Goal: Task Accomplishment & Management: Manage account settings

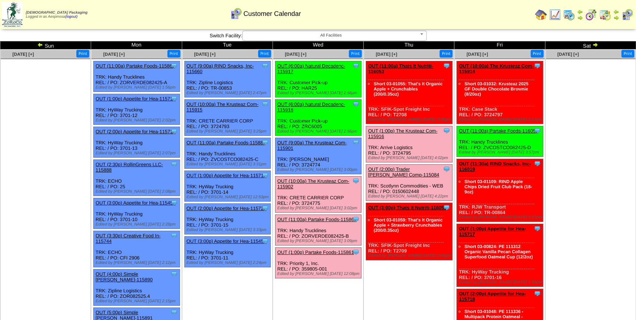
click at [565, 15] on img at bounding box center [569, 15] width 12 height 12
click at [589, 18] on img at bounding box center [591, 15] width 12 height 12
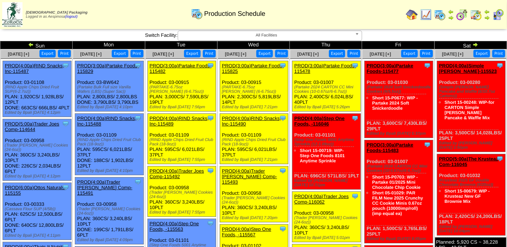
drag, startPoint x: 166, startPoint y: 101, endPoint x: 146, endPoint y: 78, distance: 30.3
copy div "PROD(3:00a)Partake Foods-115482 Partake Foods ScheduleID: 115482 7590 LBS: 15-P…"
drag, startPoint x: 427, startPoint y: 14, endPoint x: 195, endPoint y: 1, distance: 231.9
click at [403, 14] on img at bounding box center [426, 15] width 12 height 12
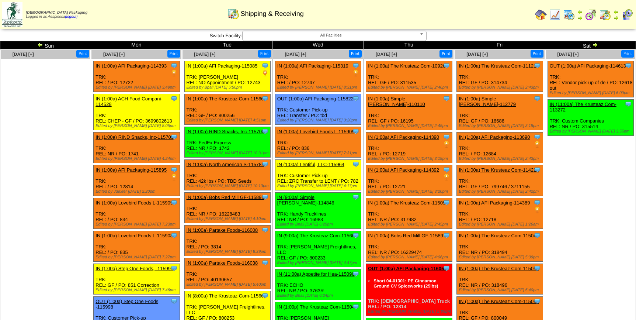
scroll to position [268, 0]
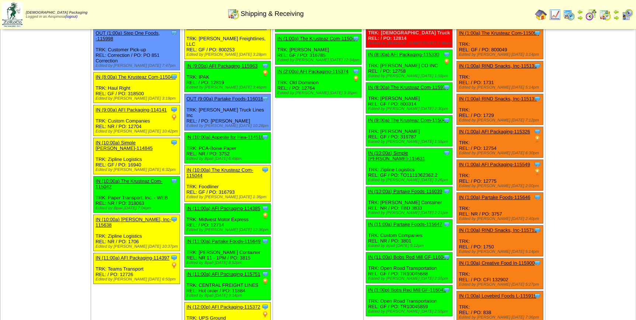
click at [9, 21] on img at bounding box center [12, 14] width 20 height 25
click at [622, 16] on img at bounding box center [627, 15] width 12 height 12
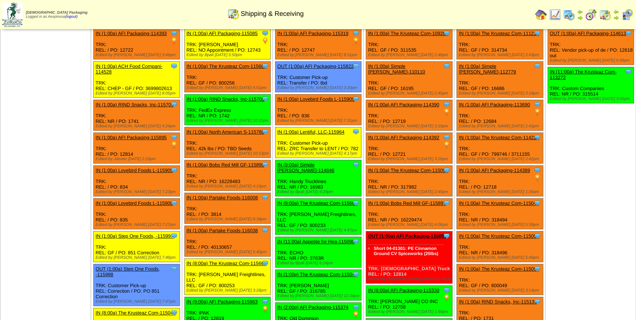
scroll to position [0, 0]
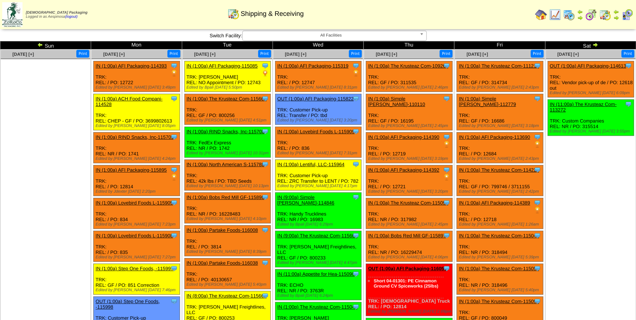
click at [596, 44] on img at bounding box center [595, 45] width 6 height 6
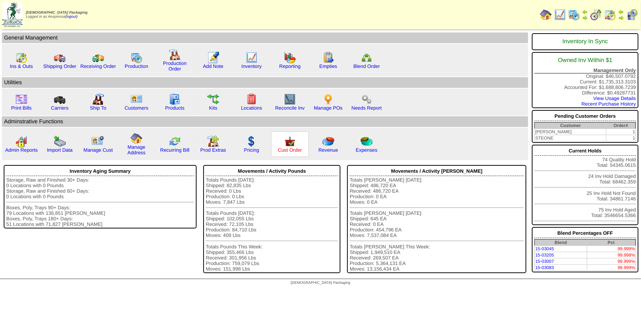
click at [294, 149] on link "Cust Order" at bounding box center [290, 150] width 24 height 6
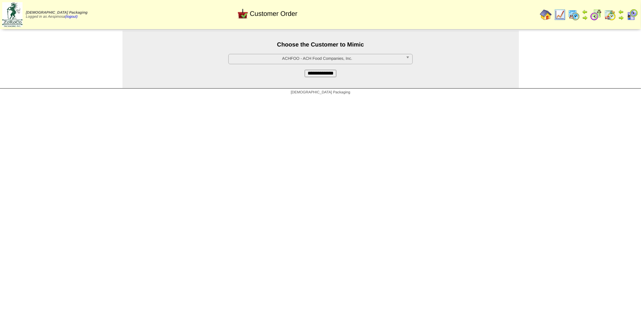
click at [329, 57] on span "ACHFOO - ACH Food Companies, Inc." at bounding box center [317, 58] width 171 height 9
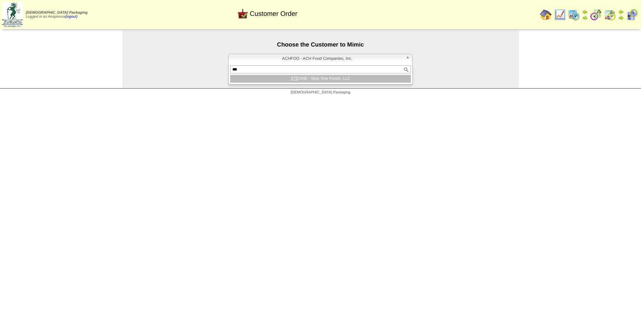
type input "***"
click at [324, 80] on li "STE ONE - Step One Foods, LLC" at bounding box center [320, 79] width 181 height 8
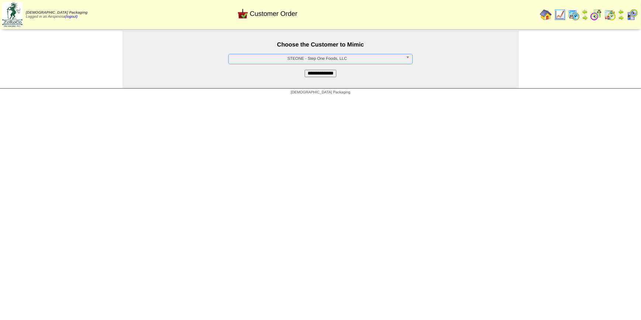
click at [323, 72] on input "**********" at bounding box center [321, 73] width 32 height 7
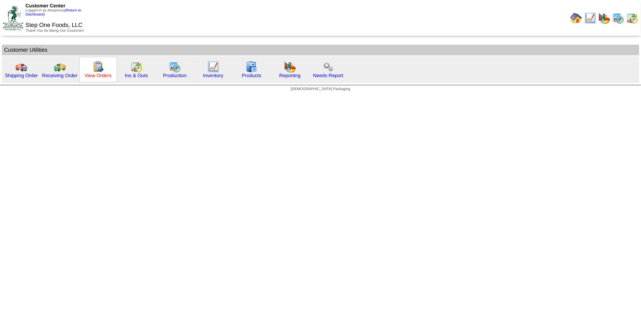
click at [98, 74] on link "View Orders" at bounding box center [97, 76] width 27 height 6
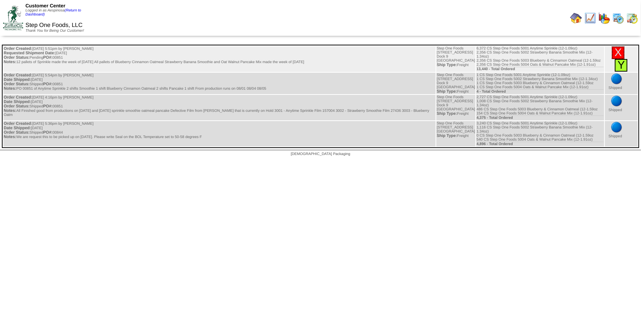
click at [620, 69] on link "Y" at bounding box center [620, 65] width 7 height 12
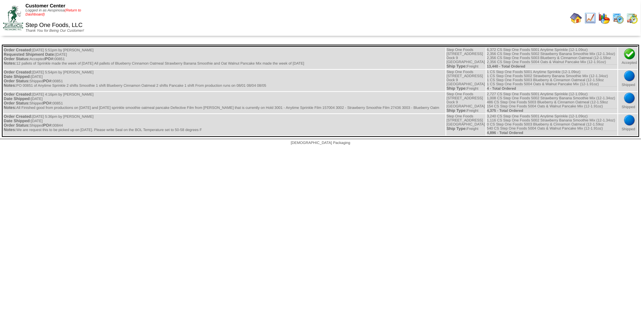
click at [79, 11] on link "(Return to Dashboard)" at bounding box center [53, 12] width 56 height 8
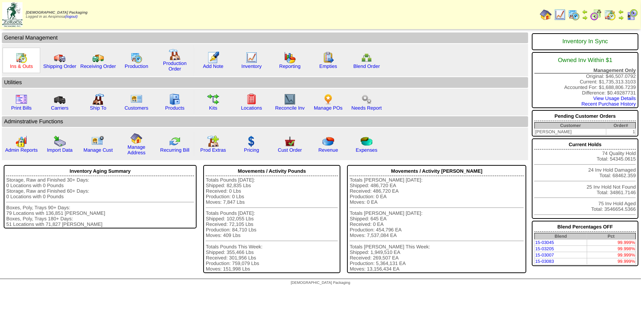
click at [29, 65] on link "Ins & Outs" at bounding box center [21, 66] width 23 height 6
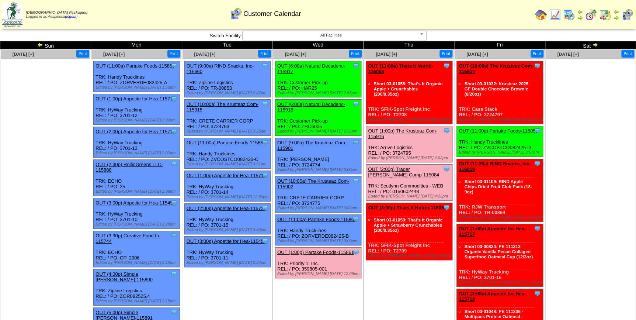
click at [590, 116] on ul at bounding box center [591, 114] width 90 height 111
click at [590, 143] on ul at bounding box center [591, 114] width 90 height 111
drag, startPoint x: 319, startPoint y: 126, endPoint x: 301, endPoint y: 126, distance: 18.1
click at [301, 126] on div "Clone Item OUT (6:00a) Natural Decadenc-115918 Natural Decadence, LLC ScheduleI…" at bounding box center [318, 118] width 86 height 36
copy div "ZRC6005"
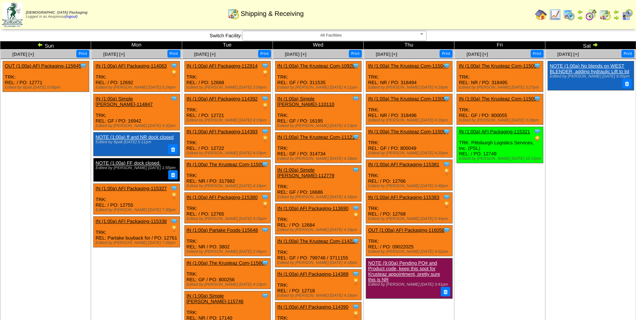
click at [593, 44] on img at bounding box center [595, 45] width 6 height 6
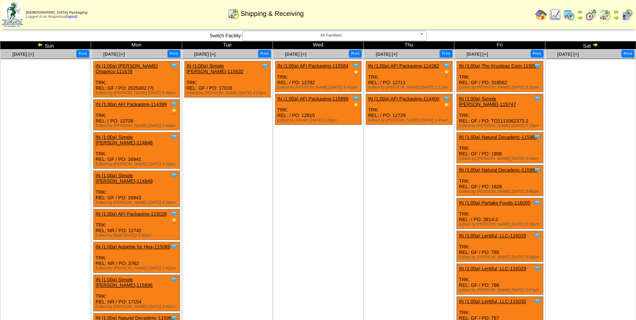
click at [613, 162] on ul at bounding box center [591, 114] width 90 height 111
click at [595, 42] on img at bounding box center [595, 45] width 6 height 6
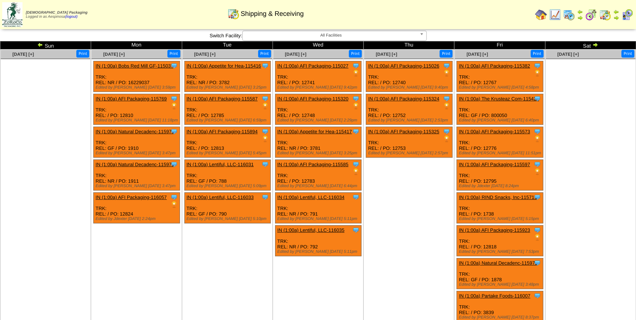
click at [595, 116] on ul at bounding box center [591, 114] width 90 height 111
click at [42, 46] on img at bounding box center [40, 45] width 6 height 6
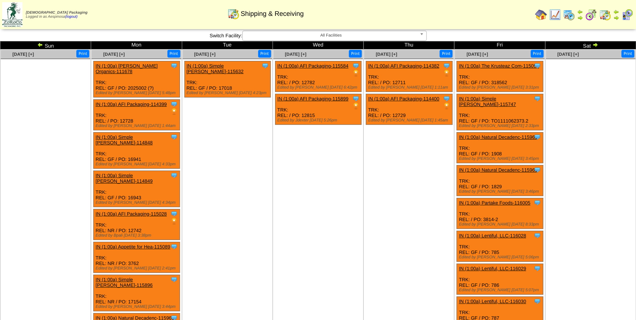
click at [40, 46] on img at bounding box center [40, 45] width 6 height 6
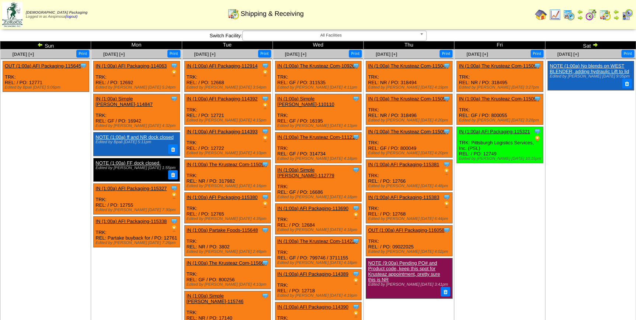
drag, startPoint x: 0, startPoint y: 0, endPoint x: 40, endPoint y: 46, distance: 61.1
click at [40, 46] on img at bounding box center [40, 45] width 6 height 6
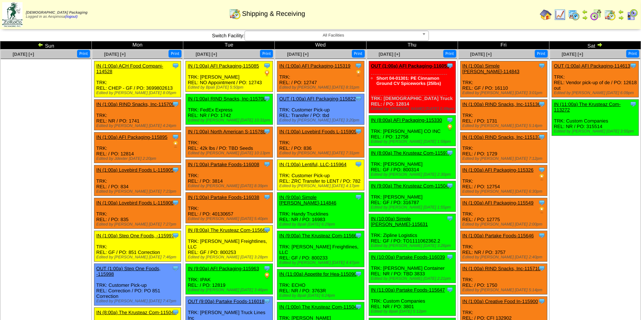
drag, startPoint x: 0, startPoint y: 0, endPoint x: 40, endPoint y: 46, distance: 61.1
click at [40, 46] on img at bounding box center [41, 45] width 6 height 6
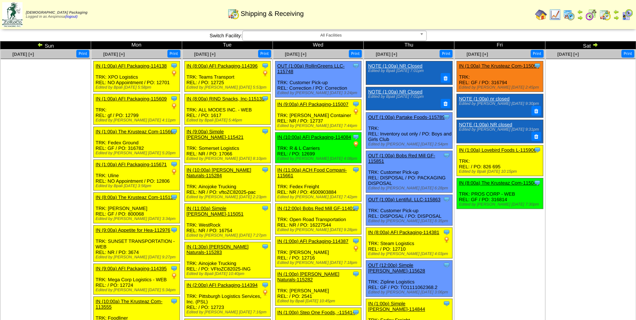
scroll to position [793, 0]
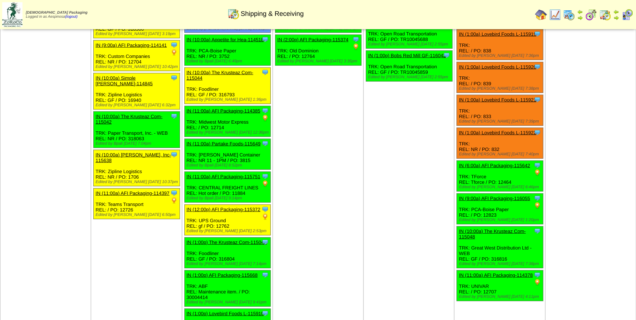
click at [327, 204] on td "Aug 27 [+] Print Clone Item IN (1:00a) AFI Packaging-115319 AFI Packaging Sched…" at bounding box center [317, 46] width 91 height 592
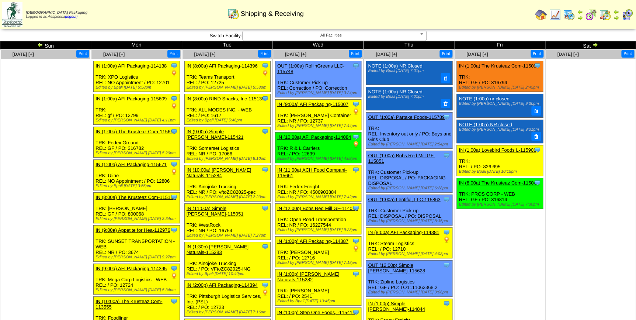
scroll to position [0, 0]
click at [593, 44] on img at bounding box center [595, 45] width 6 height 6
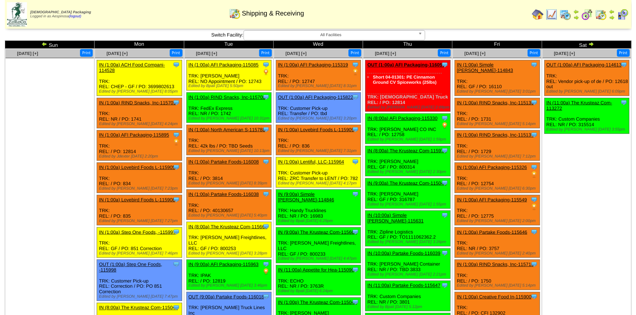
scroll to position [624, 0]
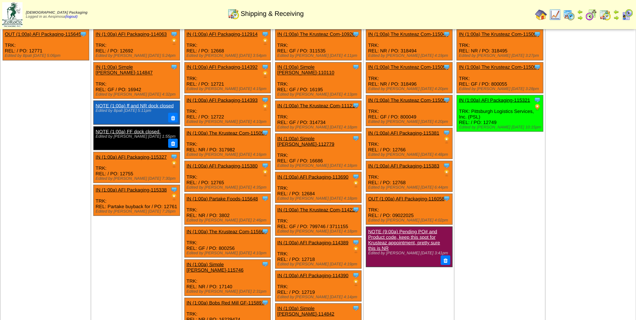
click at [225, 163] on link "IN (1:00a) AFI Packaging-115380" at bounding box center [222, 166] width 71 height 6
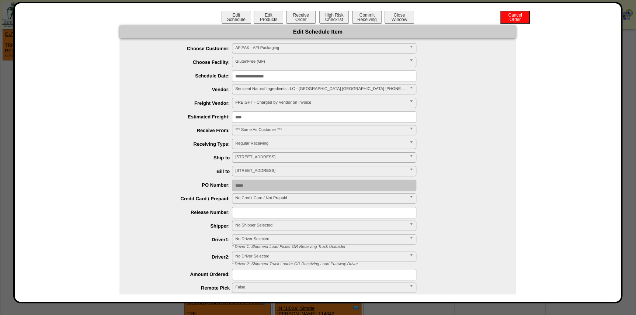
click at [289, 76] on input "**********" at bounding box center [324, 75] width 184 height 11
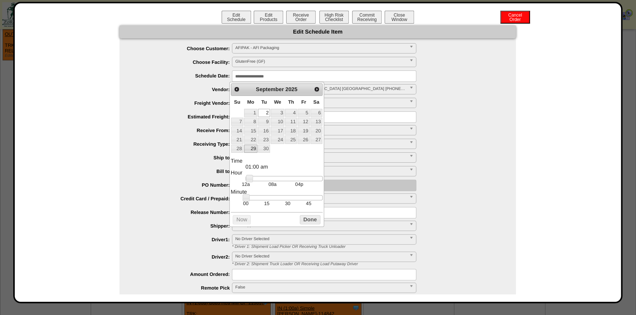
click at [242, 148] on link "28" at bounding box center [237, 149] width 12 height 8
type input "**********"
drag, startPoint x: 272, startPoint y: 181, endPoint x: 292, endPoint y: 183, distance: 20.0
click at [292, 183] on dd "12a 08a 04p" at bounding box center [284, 181] width 77 height 11
click at [305, 217] on button "Done" at bounding box center [310, 219] width 21 height 9
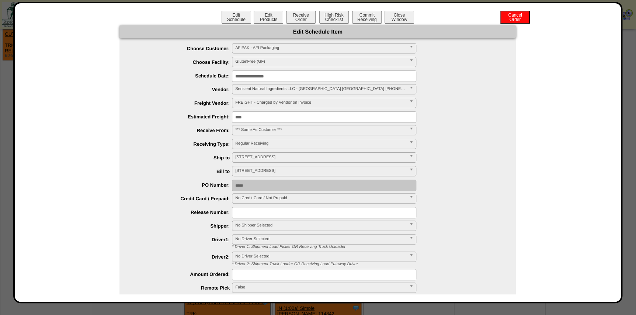
click at [255, 218] on input "text" at bounding box center [324, 212] width 184 height 11
click at [232, 221] on link "No Shipper Selected" at bounding box center [324, 225] width 184 height 10
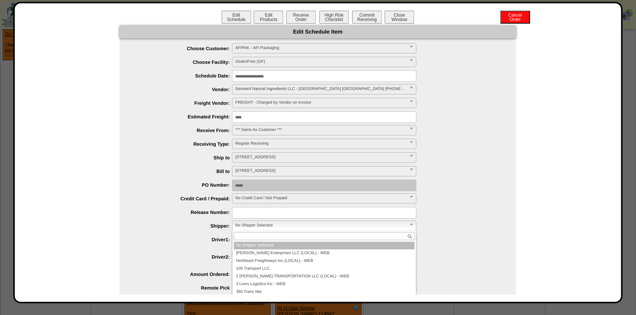
click at [235, 224] on span "No Shipper Selected" at bounding box center [320, 225] width 171 height 9
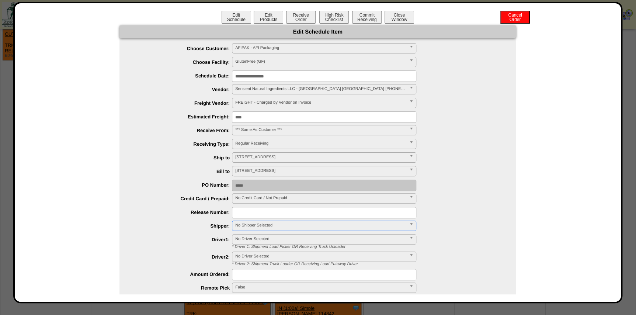
click at [235, 224] on span "No Shipper Selected" at bounding box center [320, 225] width 171 height 9
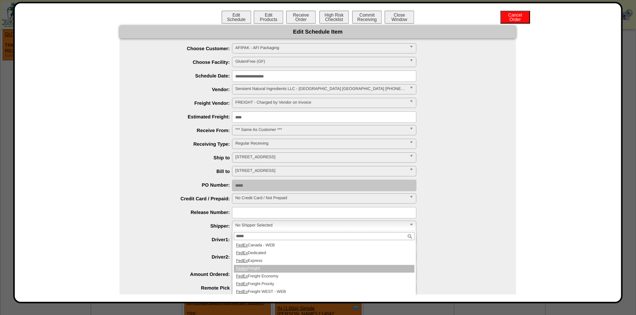
type input "*****"
click at [274, 267] on li "Fedex Freight" at bounding box center [324, 269] width 181 height 8
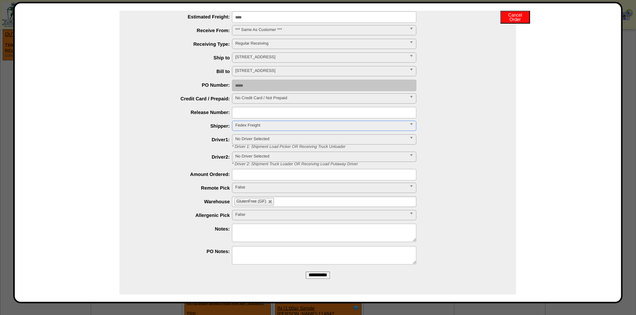
scroll to position [100, 0]
click at [314, 272] on input "**********" at bounding box center [318, 274] width 24 height 7
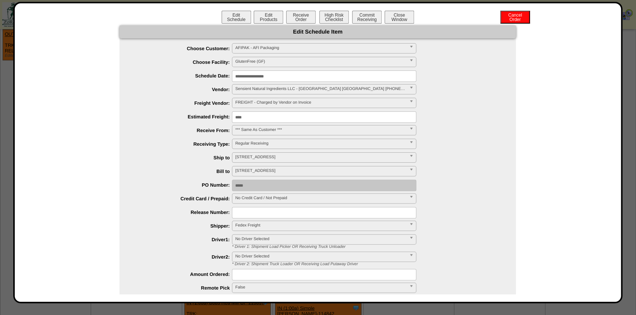
scroll to position [590, 0]
click at [403, 17] on button "Close Window" at bounding box center [399, 17] width 29 height 13
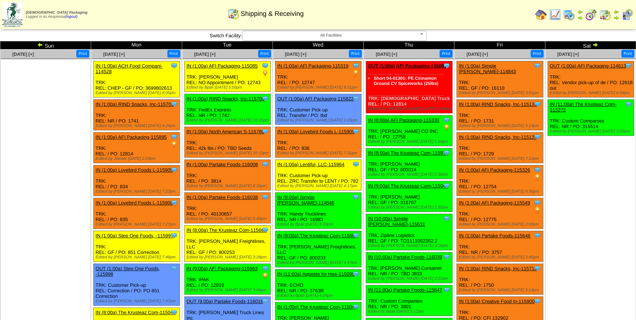
click at [397, 63] on link "OUT (1:00a) AFI Packaging-116056" at bounding box center [407, 66] width 79 height 6
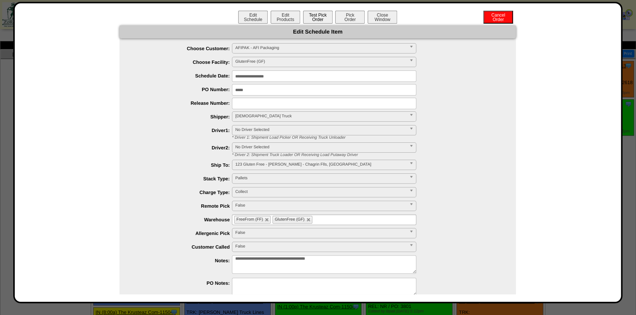
click at [320, 20] on button "Test Pick Order" at bounding box center [317, 17] width 29 height 13
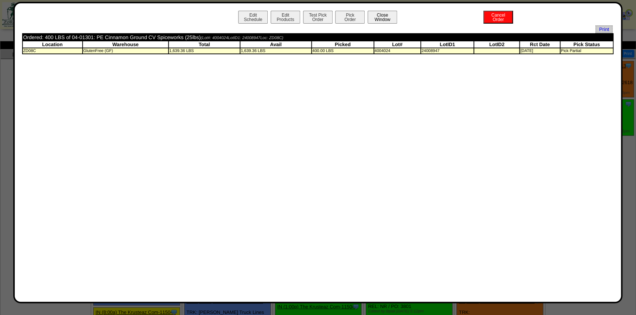
click at [387, 21] on button "Close Window" at bounding box center [382, 17] width 29 height 13
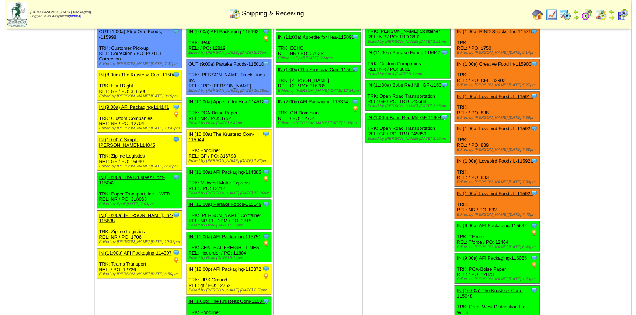
scroll to position [236, 0]
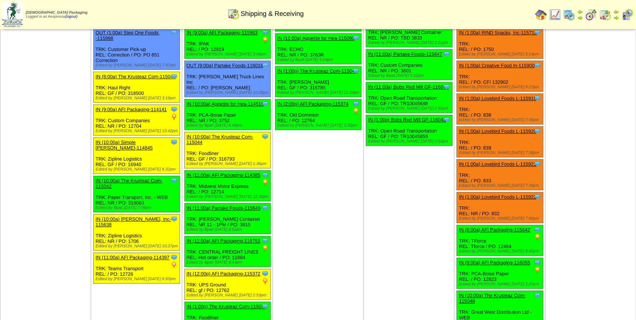
click at [396, 117] on link "IN (1:00p) Bobs Red Mill GF-116042" at bounding box center [407, 120] width 78 height 6
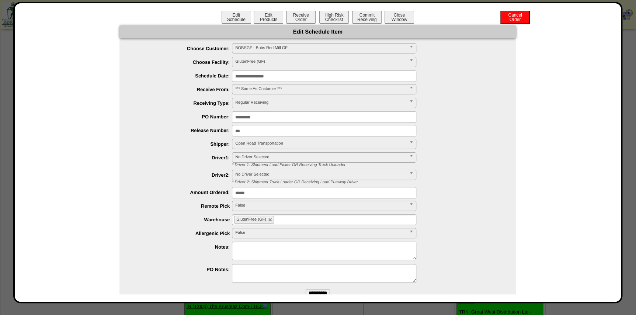
click at [287, 75] on input "**********" at bounding box center [324, 75] width 184 height 11
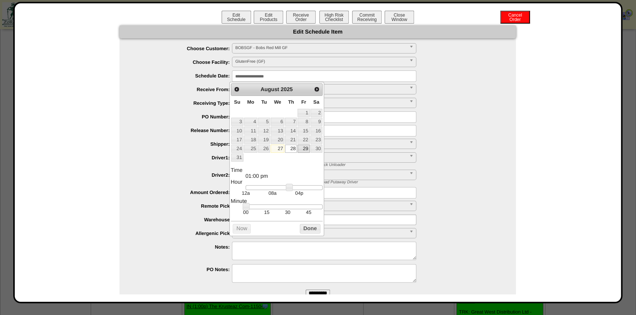
click at [304, 147] on link "29" at bounding box center [304, 149] width 12 height 8
type input "**********"
drag, startPoint x: 288, startPoint y: 187, endPoint x: 273, endPoint y: 191, distance: 15.1
click at [273, 191] on dd "12a 08a 04p" at bounding box center [284, 190] width 77 height 11
click at [315, 229] on button "Done" at bounding box center [310, 228] width 21 height 9
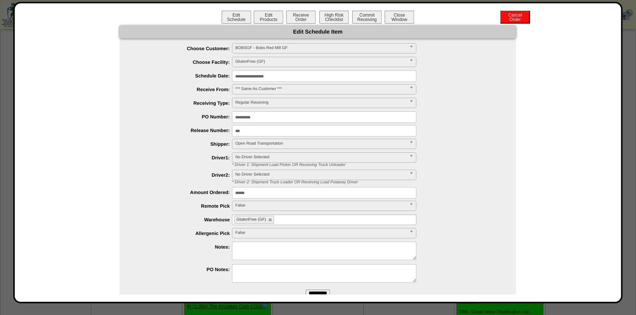
click at [313, 290] on input "**********" at bounding box center [318, 292] width 24 height 7
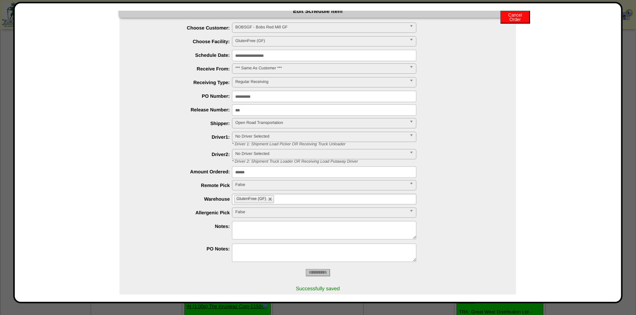
scroll to position [0, 0]
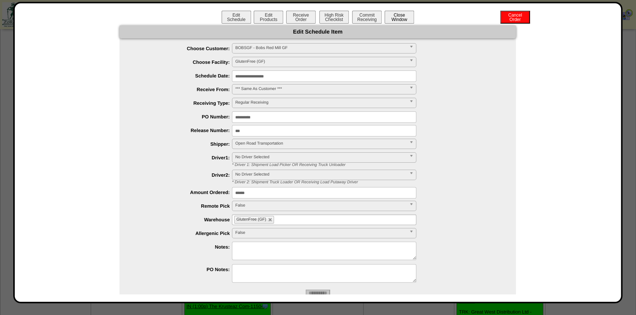
click at [401, 19] on button "Close Window" at bounding box center [399, 17] width 29 height 13
